Goal: Task Accomplishment & Management: Use online tool/utility

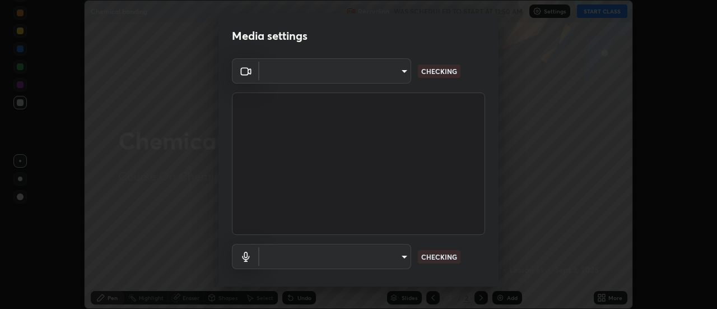
scroll to position [309, 717]
type input "353f4c88ab6aca1aa8a0bb93c8e1b0b26ab78bd311e783c721436e850cf6b1da"
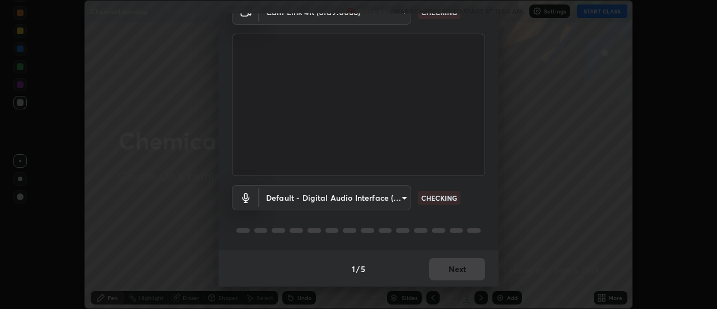
click at [441, 276] on div "1 / 5 Next" at bounding box center [359, 269] width 280 height 36
click at [439, 271] on div "1 / 5 Next" at bounding box center [359, 269] width 280 height 36
click at [438, 272] on div "1 / 5 Next" at bounding box center [359, 269] width 280 height 36
click at [437, 278] on div "1 / 5 Next" at bounding box center [359, 269] width 280 height 36
click at [435, 280] on div "1 / 5 Next" at bounding box center [359, 269] width 280 height 36
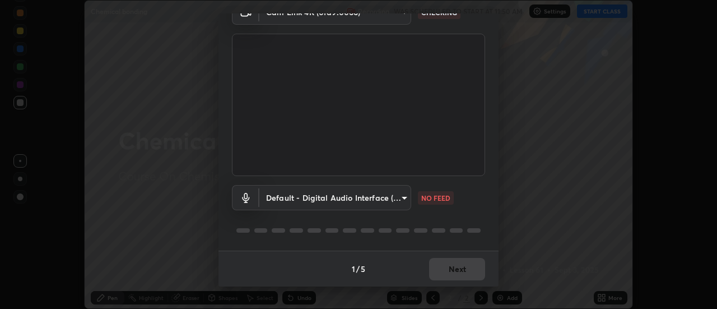
click at [438, 276] on div "1 / 5 Next" at bounding box center [359, 269] width 280 height 36
click at [438, 270] on div "1 / 5 Next" at bounding box center [359, 269] width 280 height 36
click at [441, 267] on div "1 / 5 Next" at bounding box center [359, 269] width 280 height 36
click at [367, 199] on body "Erase all Chemical bonding Recording WAS SCHEDULED TO START AT 11:50 AM Setting…" at bounding box center [358, 154] width 717 height 309
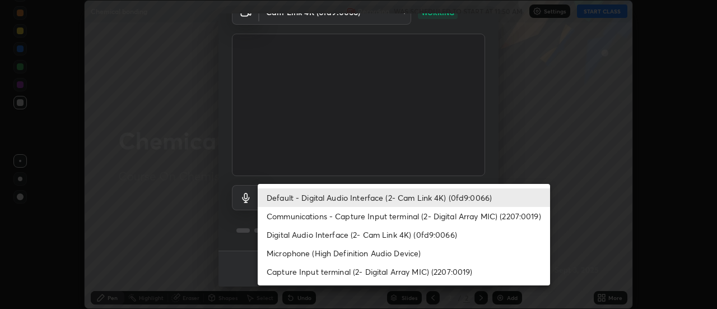
click at [323, 219] on li "Communications - Capture Input terminal (2- Digital Array MIC) (2207:0019)" at bounding box center [404, 216] width 293 height 18
type input "communications"
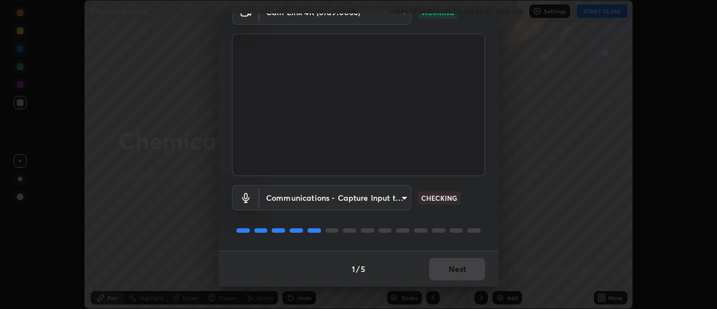
click at [425, 274] on div "1 / 5 Next" at bounding box center [359, 269] width 280 height 36
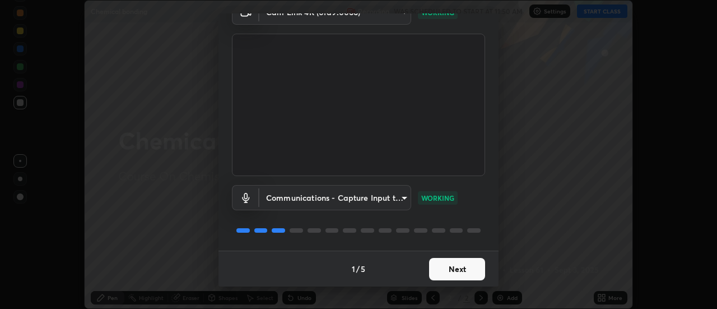
click at [443, 270] on button "Next" at bounding box center [457, 269] width 56 height 22
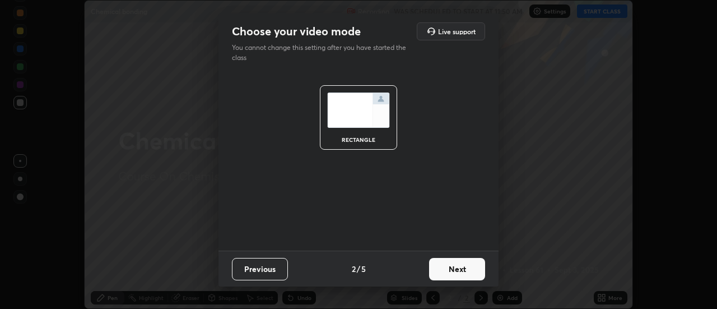
click at [456, 274] on button "Next" at bounding box center [457, 269] width 56 height 22
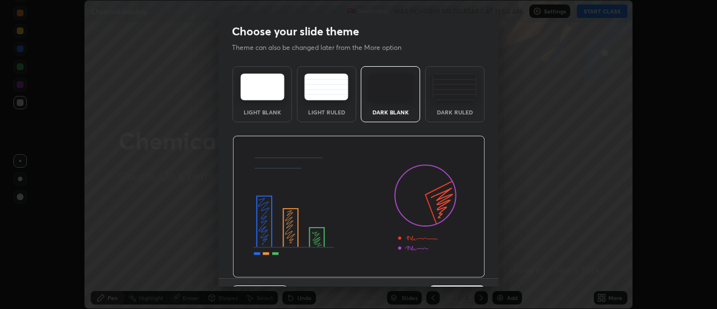
scroll to position [27, 0]
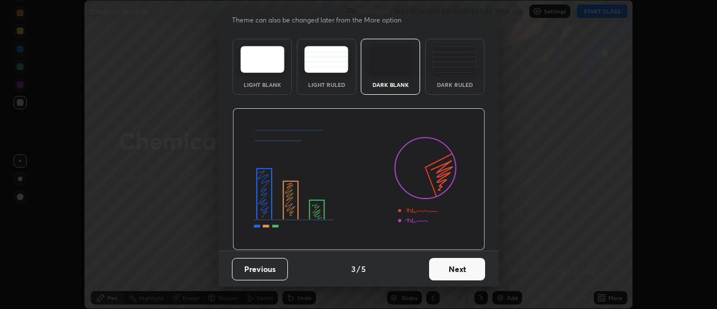
click at [444, 272] on button "Next" at bounding box center [457, 269] width 56 height 22
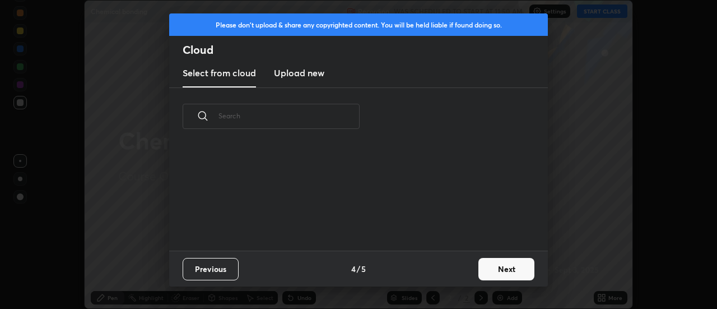
scroll to position [0, 0]
click at [487, 276] on button "Next" at bounding box center [507, 269] width 56 height 22
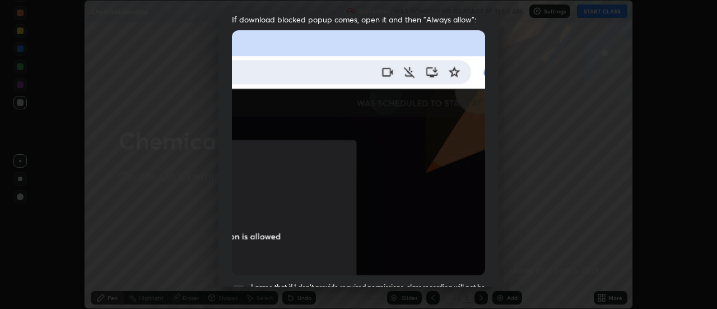
scroll to position [238, 0]
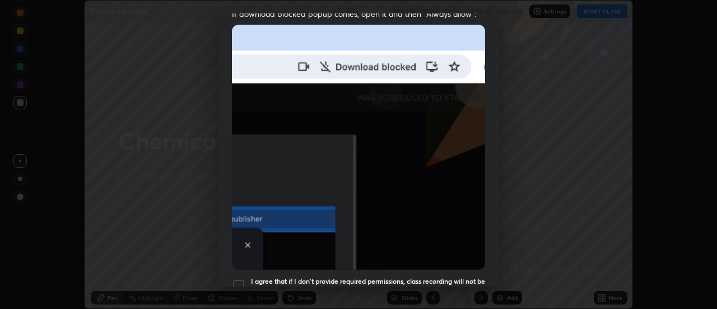
click at [241, 279] on div at bounding box center [238, 285] width 13 height 13
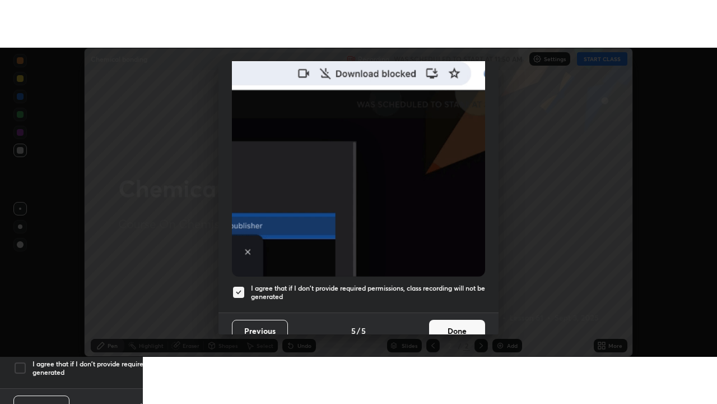
scroll to position [283, 0]
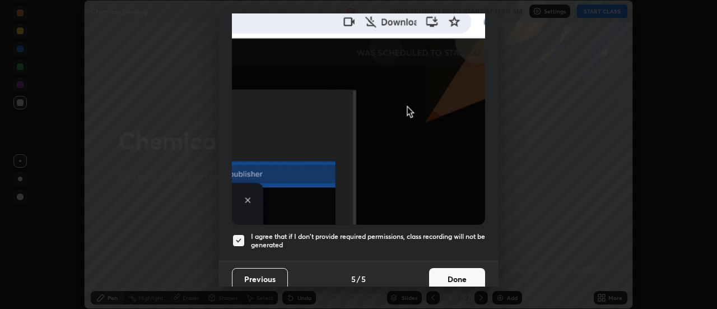
click at [443, 274] on button "Done" at bounding box center [457, 279] width 56 height 22
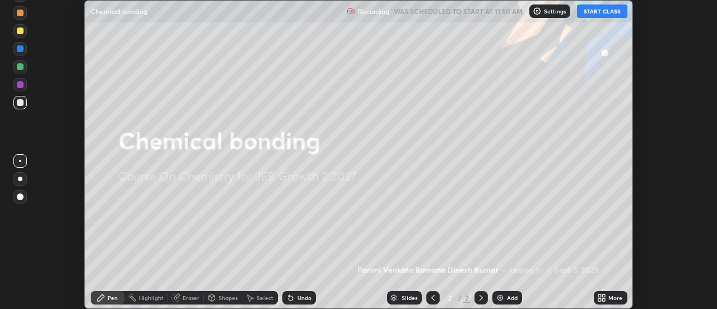
click at [583, 16] on button "START CLASS" at bounding box center [602, 10] width 50 height 13
click at [595, 299] on div "More" at bounding box center [611, 297] width 34 height 13
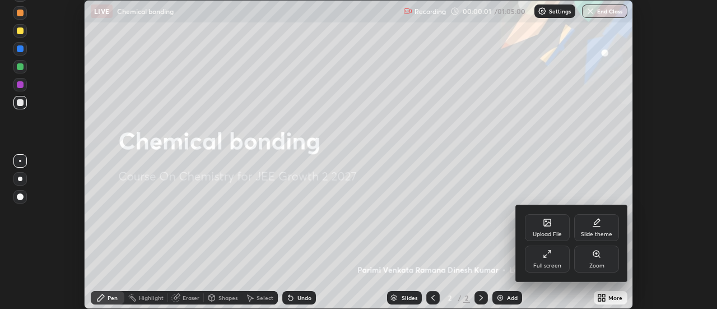
click at [552, 268] on div "Full screen" at bounding box center [548, 266] width 28 height 6
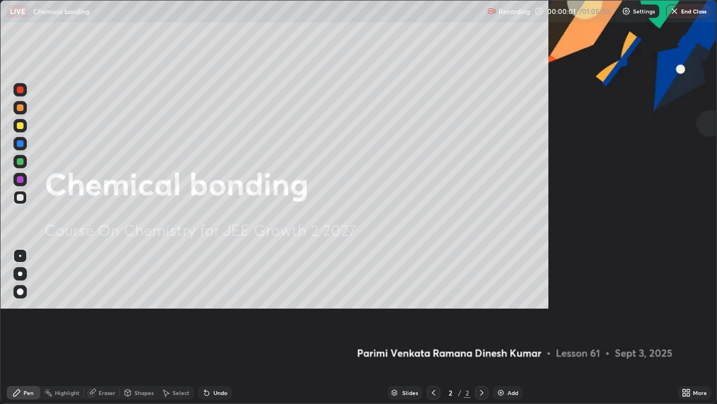
scroll to position [404, 717]
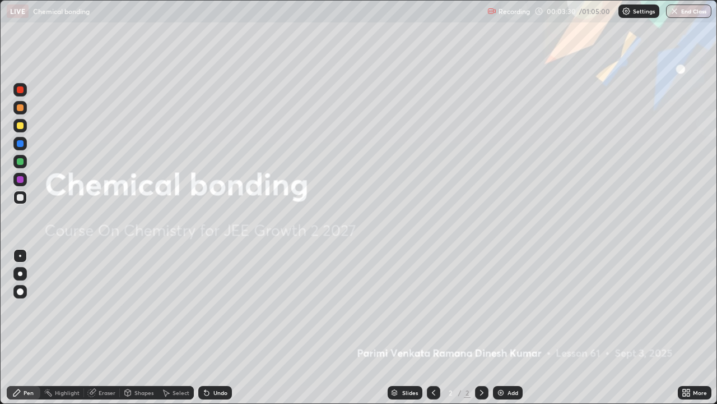
click at [497, 308] on img at bounding box center [501, 392] width 9 height 9
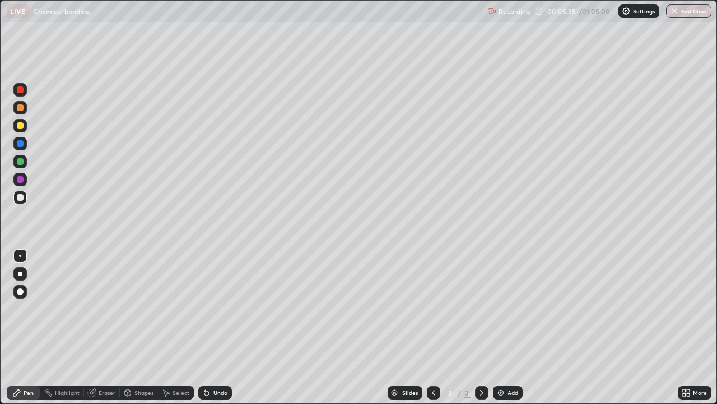
click at [31, 308] on div "Pen" at bounding box center [24, 392] width 34 height 13
click at [20, 180] on div at bounding box center [20, 179] width 7 height 7
click at [21, 272] on div at bounding box center [20, 273] width 4 height 4
click at [21, 197] on div at bounding box center [20, 197] width 7 height 7
click at [22, 166] on div at bounding box center [19, 161] width 13 height 13
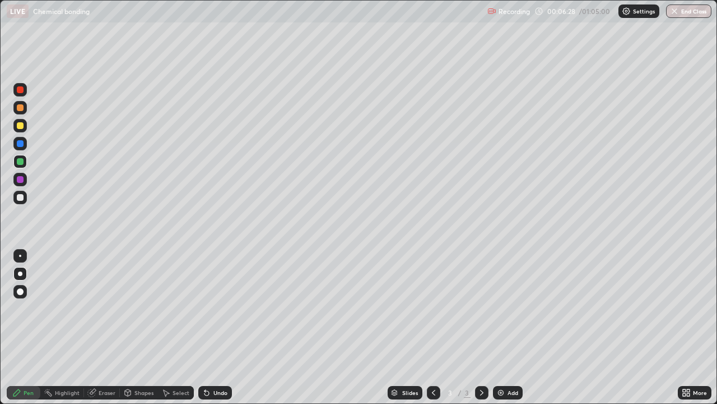
click at [24, 149] on div at bounding box center [19, 143] width 13 height 13
click at [25, 201] on div at bounding box center [19, 197] width 13 height 13
click at [499, 308] on img at bounding box center [501, 392] width 9 height 9
click at [25, 182] on div at bounding box center [19, 179] width 13 height 13
click at [26, 109] on div at bounding box center [19, 107] width 13 height 13
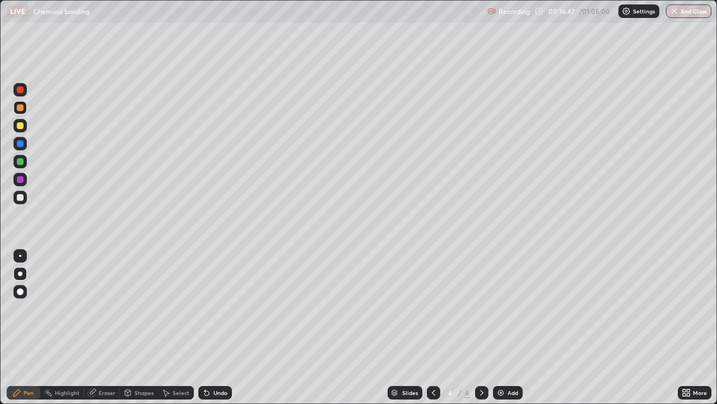
click at [21, 124] on div at bounding box center [20, 125] width 7 height 7
click at [21, 197] on div at bounding box center [20, 197] width 7 height 7
click at [26, 178] on div at bounding box center [19, 179] width 13 height 13
click at [25, 165] on div at bounding box center [19, 161] width 13 height 13
click at [230, 308] on div "Undo" at bounding box center [215, 392] width 34 height 13
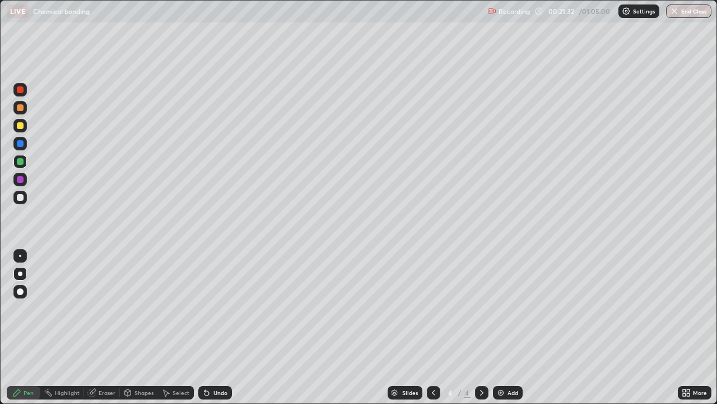
click at [230, 308] on div "Undo" at bounding box center [215, 392] width 34 height 13
click at [226, 308] on div "Undo" at bounding box center [215, 392] width 34 height 13
click at [225, 308] on div "Undo" at bounding box center [215, 392] width 34 height 13
click at [117, 308] on div "Eraser" at bounding box center [102, 392] width 36 height 13
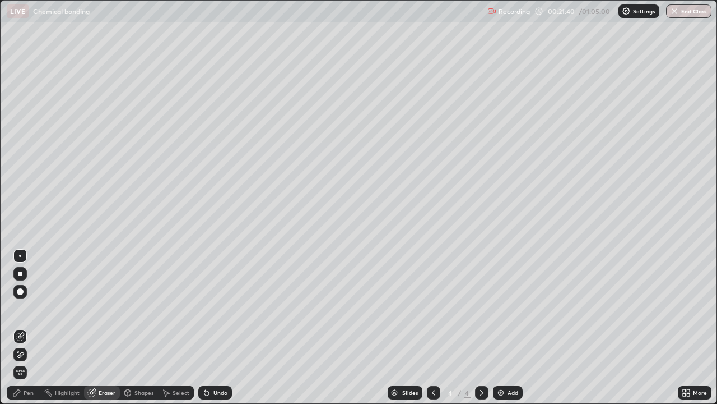
click at [40, 308] on div at bounding box center [40, 392] width 1 height 9
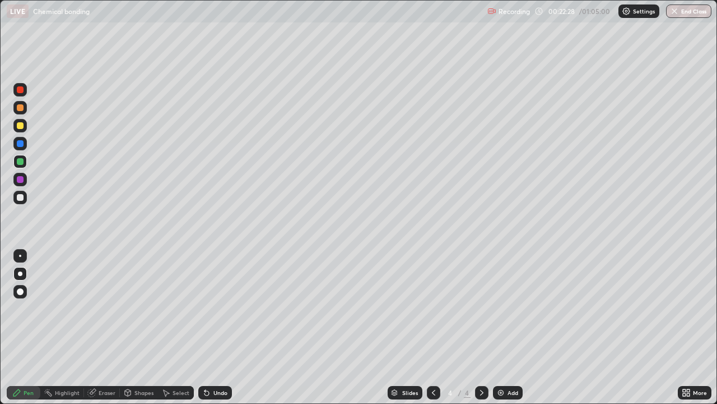
click at [111, 308] on div "Eraser" at bounding box center [102, 392] width 36 height 13
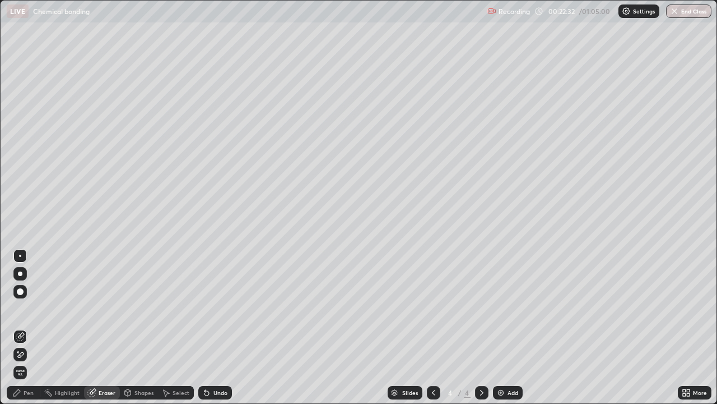
click at [35, 308] on div "Pen" at bounding box center [24, 392] width 34 height 13
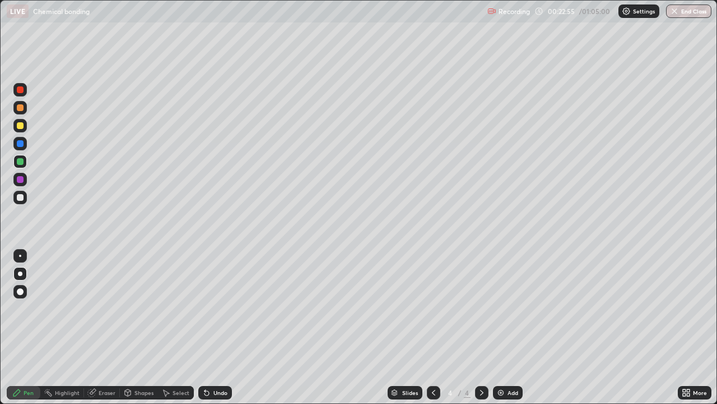
click at [112, 308] on div "Eraser" at bounding box center [102, 392] width 36 height 13
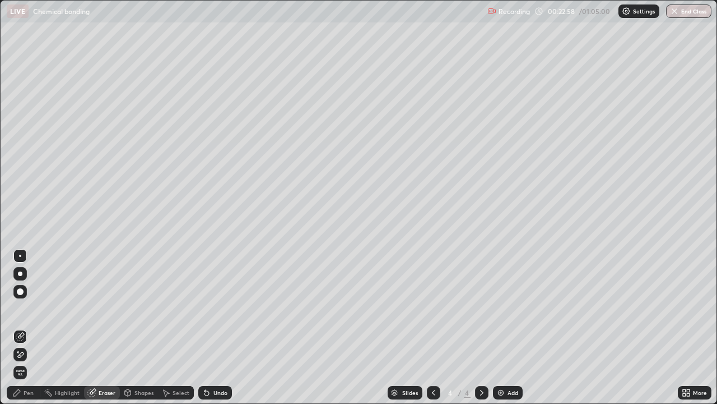
click at [223, 308] on div "Undo" at bounding box center [215, 392] width 34 height 13
click at [499, 308] on img at bounding box center [501, 392] width 9 height 9
click at [27, 308] on div "Pen" at bounding box center [29, 393] width 10 height 6
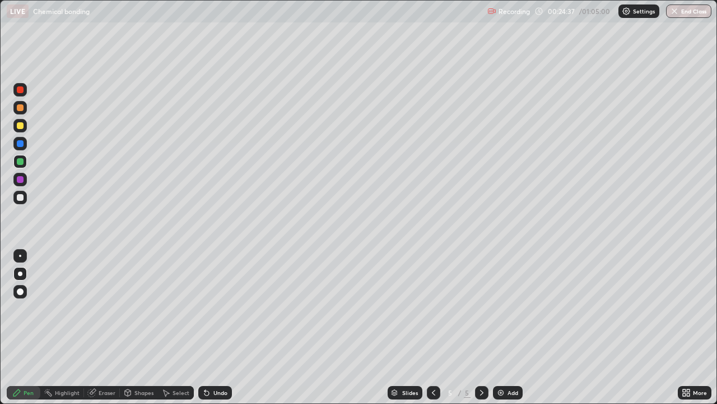
click at [21, 197] on div at bounding box center [20, 197] width 7 height 7
click at [20, 180] on div at bounding box center [20, 179] width 7 height 7
click at [25, 166] on div at bounding box center [19, 161] width 13 height 13
click at [24, 164] on div at bounding box center [19, 161] width 13 height 13
click at [498, 308] on img at bounding box center [501, 392] width 9 height 9
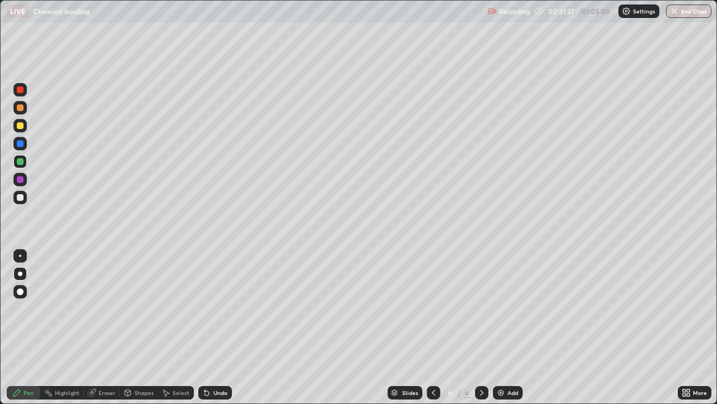
click at [26, 131] on div at bounding box center [19, 126] width 13 height 18
click at [25, 146] on div at bounding box center [19, 143] width 13 height 13
click at [26, 131] on div at bounding box center [19, 126] width 13 height 18
click at [24, 131] on div at bounding box center [19, 125] width 13 height 13
click at [22, 198] on div at bounding box center [20, 197] width 7 height 7
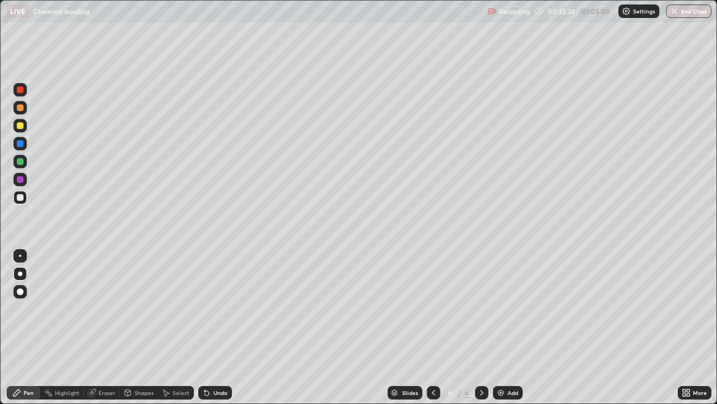
click at [21, 161] on div at bounding box center [20, 161] width 7 height 7
click at [24, 202] on div at bounding box center [19, 197] width 13 height 13
click at [211, 308] on div "Undo" at bounding box center [215, 392] width 34 height 13
click at [214, 308] on div "Undo" at bounding box center [221, 393] width 14 height 6
click at [210, 308] on div "Undo" at bounding box center [215, 392] width 34 height 13
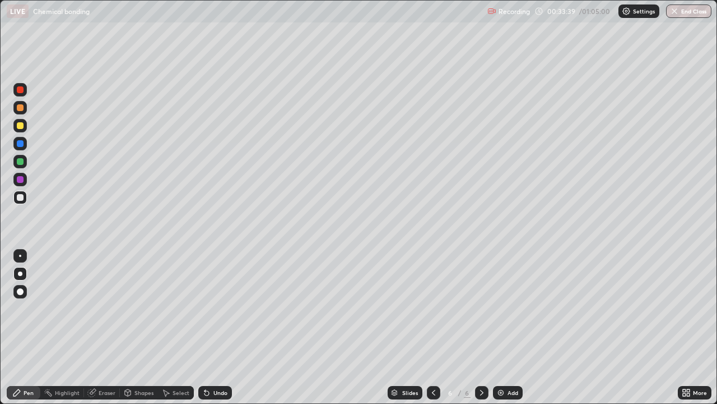
click at [224, 308] on div "Undo" at bounding box center [221, 393] width 14 height 6
click at [20, 202] on div at bounding box center [19, 197] width 13 height 13
click at [497, 308] on img at bounding box center [501, 392] width 9 height 9
click at [25, 198] on div at bounding box center [19, 197] width 13 height 13
click at [22, 182] on div at bounding box center [20, 179] width 7 height 7
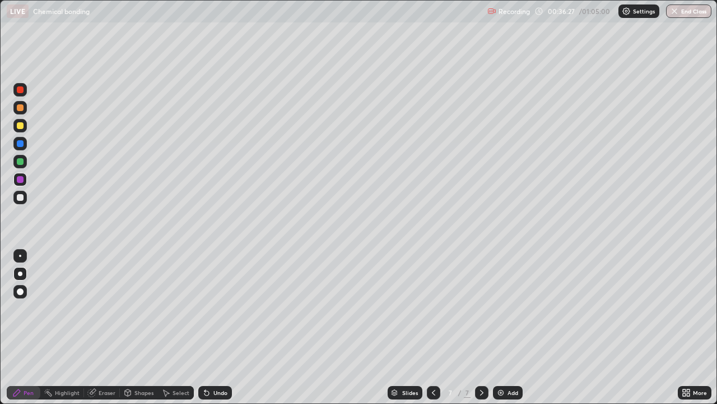
click at [25, 164] on div at bounding box center [19, 161] width 13 height 13
click at [220, 308] on div "Undo" at bounding box center [221, 393] width 14 height 6
click at [25, 131] on div at bounding box center [19, 125] width 13 height 13
click at [151, 308] on div "Shapes" at bounding box center [144, 393] width 19 height 6
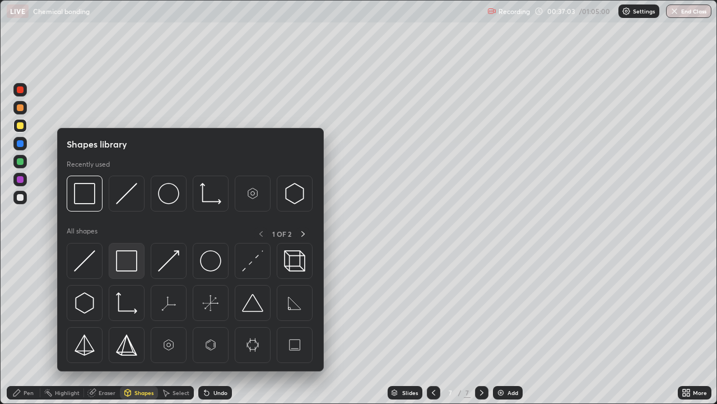
click at [132, 272] on div at bounding box center [127, 261] width 36 height 36
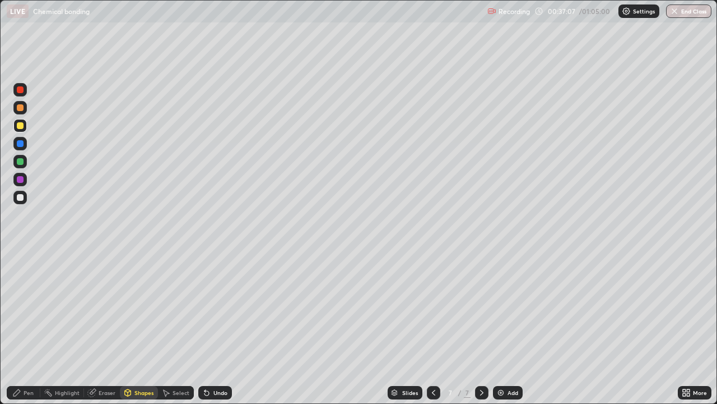
click at [152, 308] on div "Shapes" at bounding box center [139, 392] width 38 height 13
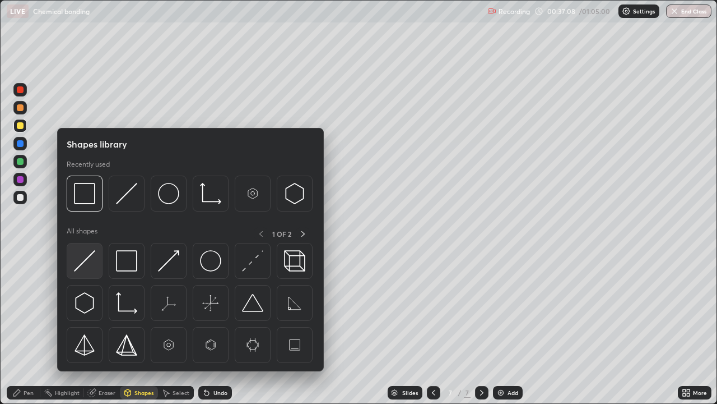
click at [97, 261] on div at bounding box center [85, 261] width 36 height 36
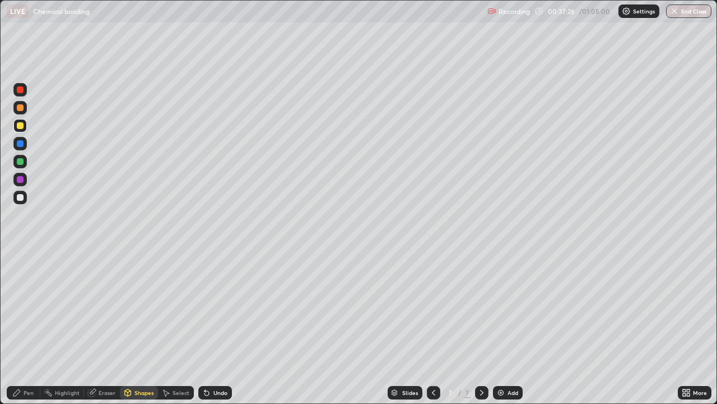
click at [36, 308] on div "Pen" at bounding box center [24, 392] width 34 height 13
click at [24, 201] on div at bounding box center [19, 197] width 13 height 13
click at [225, 308] on div "Undo" at bounding box center [221, 393] width 14 height 6
click at [224, 308] on div "Undo" at bounding box center [221, 393] width 14 height 6
click at [223, 308] on div "Undo" at bounding box center [221, 393] width 14 height 6
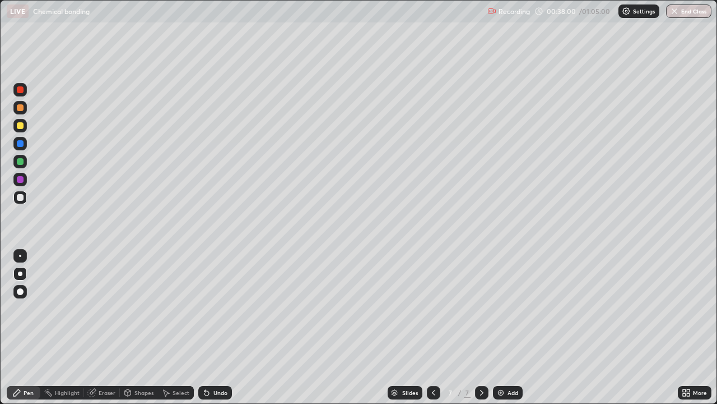
click at [226, 308] on div "Undo" at bounding box center [215, 392] width 34 height 13
click at [225, 308] on div "Undo" at bounding box center [221, 393] width 14 height 6
click at [115, 308] on div "Eraser" at bounding box center [102, 392] width 36 height 13
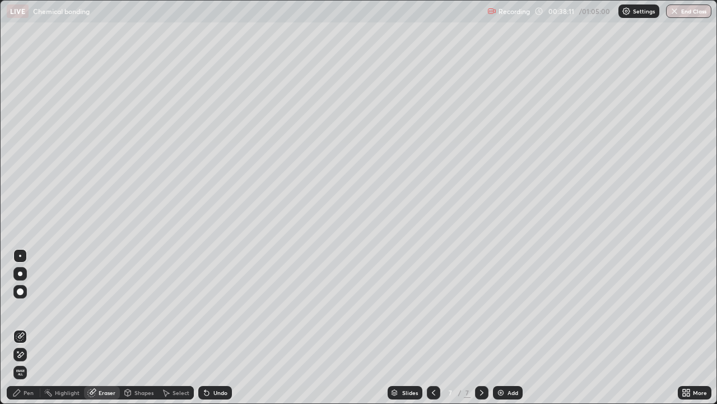
click at [30, 308] on div "Pen" at bounding box center [24, 392] width 34 height 13
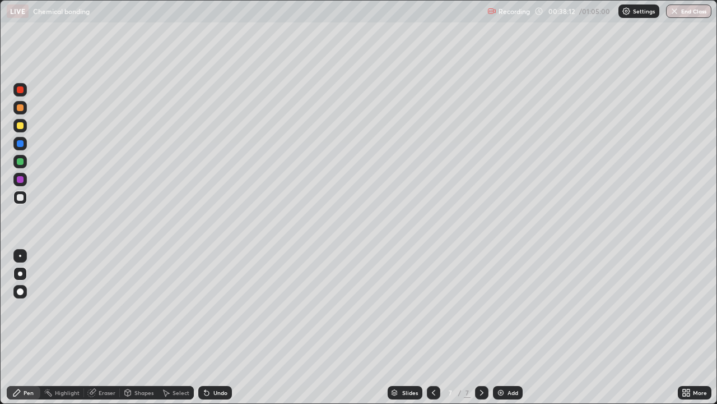
click at [21, 178] on div at bounding box center [20, 179] width 7 height 7
click at [120, 308] on div "Shapes" at bounding box center [139, 392] width 38 height 13
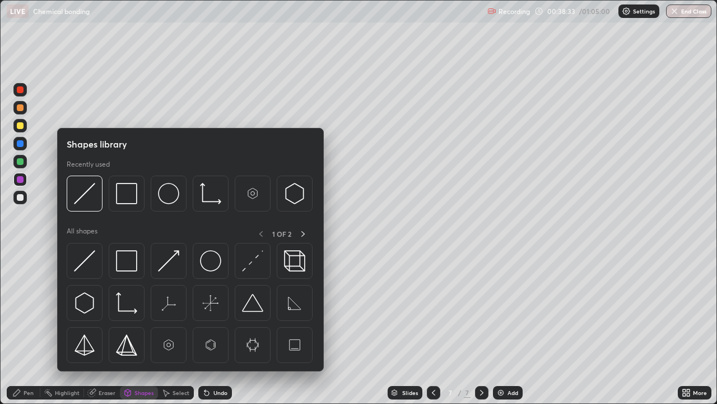
click at [110, 308] on div "Eraser" at bounding box center [107, 393] width 17 height 6
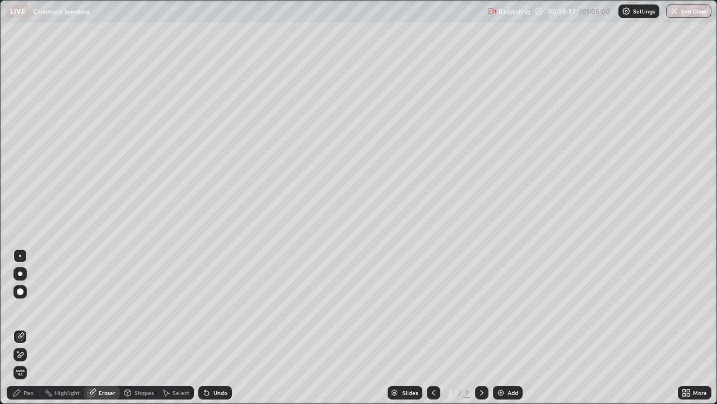
click at [30, 308] on div "Pen" at bounding box center [29, 393] width 10 height 6
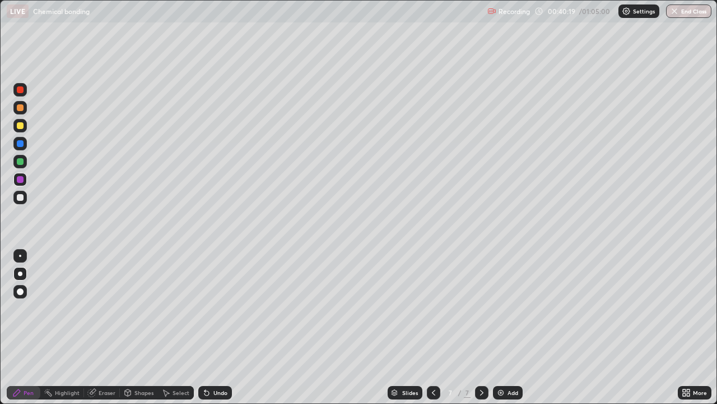
click at [24, 202] on div at bounding box center [19, 197] width 13 height 13
click at [501, 308] on img at bounding box center [501, 392] width 9 height 9
click at [211, 308] on div "Undo" at bounding box center [215, 392] width 34 height 13
click at [23, 128] on div at bounding box center [19, 125] width 13 height 13
click at [23, 182] on div at bounding box center [19, 179] width 13 height 13
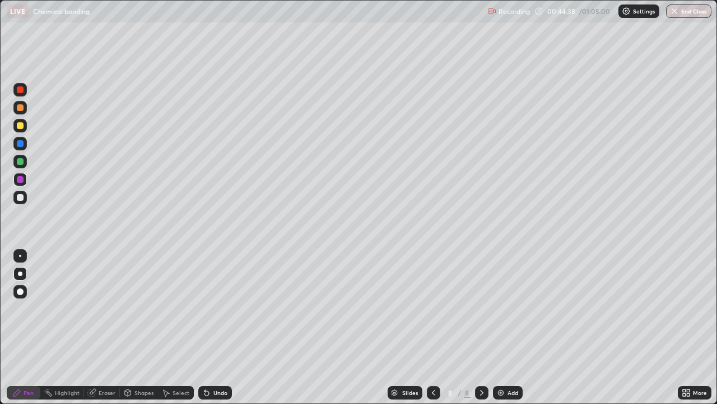
click at [25, 202] on div at bounding box center [19, 197] width 13 height 13
click at [25, 201] on div at bounding box center [19, 197] width 13 height 13
click at [214, 308] on div "Undo" at bounding box center [221, 393] width 14 height 6
click at [113, 308] on div "Eraser" at bounding box center [102, 392] width 36 height 13
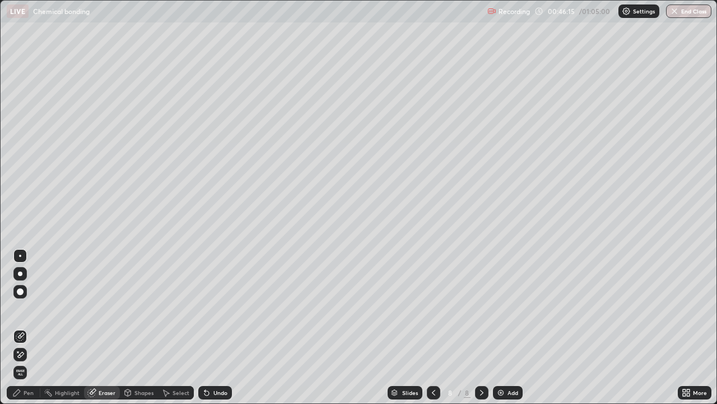
click at [38, 308] on div "Pen" at bounding box center [24, 392] width 34 height 13
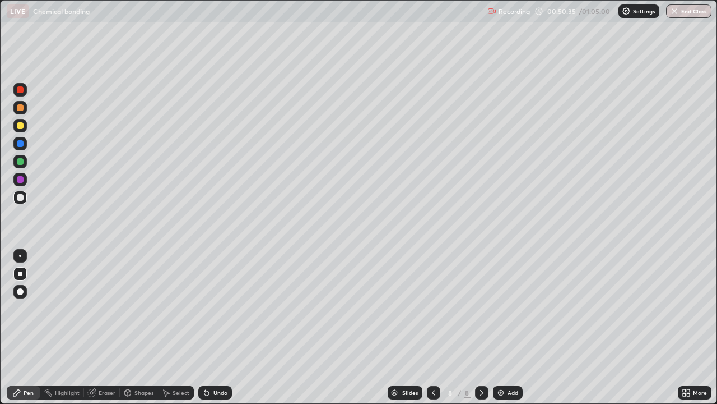
click at [493, 308] on div "Add" at bounding box center [508, 392] width 30 height 13
click at [25, 161] on div at bounding box center [19, 161] width 13 height 13
click at [22, 202] on div at bounding box center [19, 197] width 13 height 13
click at [25, 178] on div at bounding box center [19, 179] width 13 height 13
click at [23, 161] on div at bounding box center [20, 161] width 7 height 7
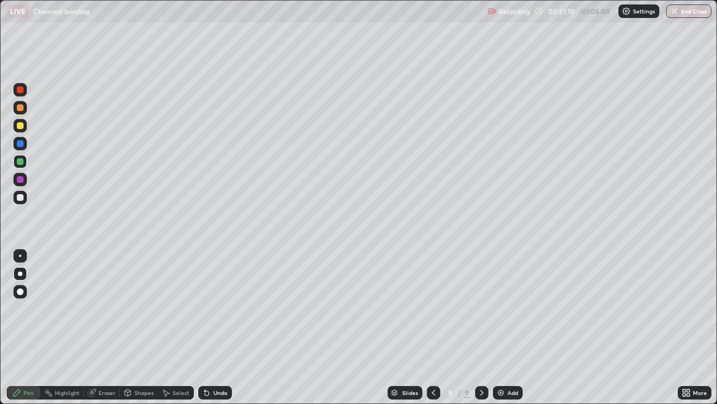
click at [20, 200] on div at bounding box center [20, 197] width 7 height 7
click at [217, 308] on div "Undo" at bounding box center [221, 393] width 14 height 6
click at [224, 308] on div "Undo" at bounding box center [221, 393] width 14 height 6
click at [25, 180] on div at bounding box center [19, 179] width 13 height 13
click at [21, 179] on div at bounding box center [20, 179] width 7 height 7
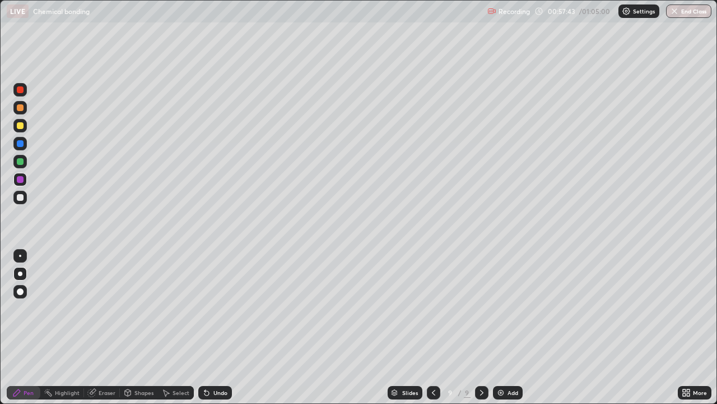
click at [20, 198] on div at bounding box center [20, 197] width 7 height 7
click at [504, 308] on div "Add" at bounding box center [508, 392] width 30 height 13
click at [26, 165] on div at bounding box center [19, 161] width 13 height 13
click at [26, 126] on div at bounding box center [19, 125] width 13 height 13
click at [497, 308] on img at bounding box center [501, 392] width 9 height 9
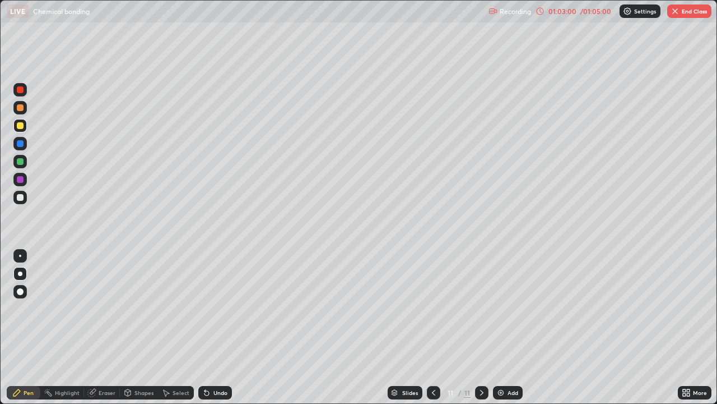
click at [21, 197] on div at bounding box center [20, 197] width 7 height 7
click at [202, 308] on icon at bounding box center [206, 392] width 9 height 9
click at [205, 308] on icon at bounding box center [207, 393] width 4 height 4
click at [218, 308] on div "Undo" at bounding box center [221, 393] width 14 height 6
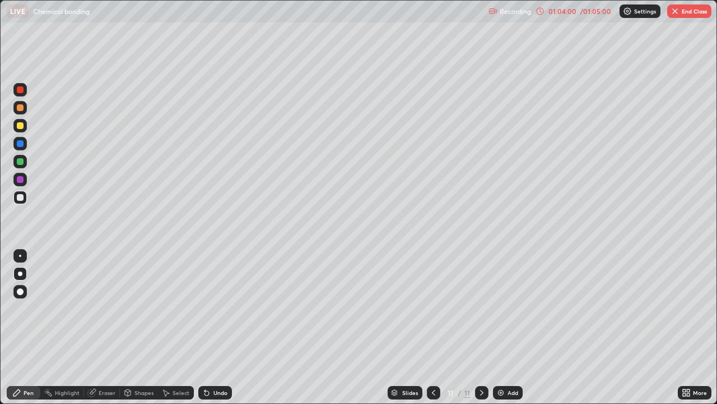
click at [21, 161] on div at bounding box center [20, 161] width 7 height 7
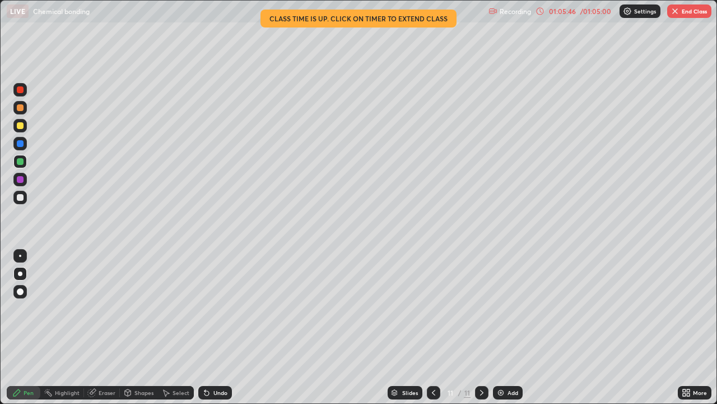
click at [194, 308] on div "Undo" at bounding box center [213, 392] width 38 height 22
click at [189, 308] on div "Select" at bounding box center [176, 392] width 36 height 13
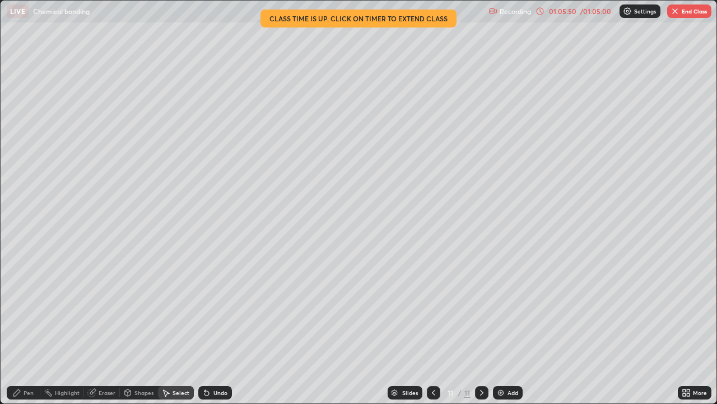
click at [31, 308] on div "Pen" at bounding box center [24, 392] width 34 height 13
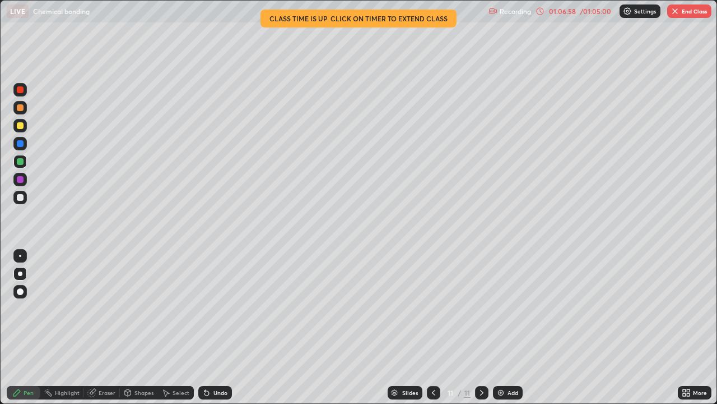
click at [427, 308] on div at bounding box center [433, 392] width 13 height 13
click at [481, 308] on icon at bounding box center [482, 392] width 9 height 9
click at [677, 13] on img "button" at bounding box center [675, 11] width 9 height 9
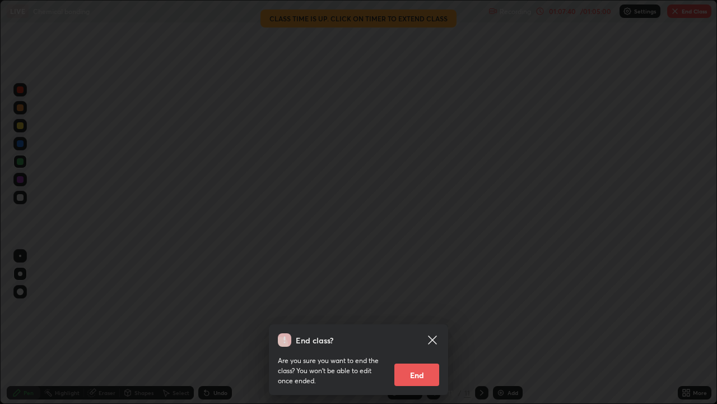
click at [426, 308] on button "End" at bounding box center [417, 374] width 45 height 22
click at [427, 308] on div "End class? Are you sure you want to end the class? You won’t be able to edit on…" at bounding box center [358, 202] width 717 height 404
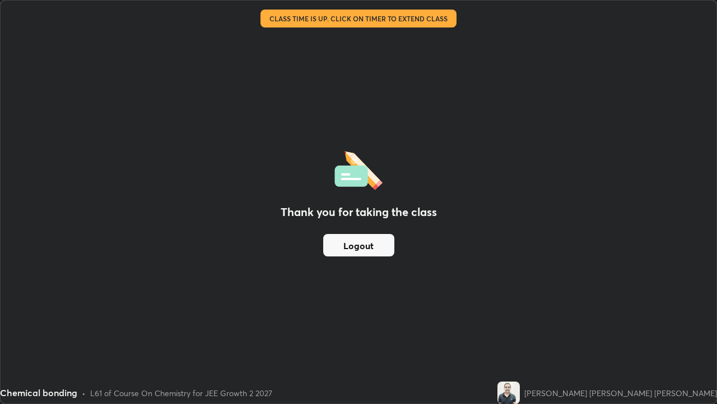
click at [377, 251] on button "Logout" at bounding box center [358, 245] width 71 height 22
